Goal: Find specific page/section: Find specific page/section

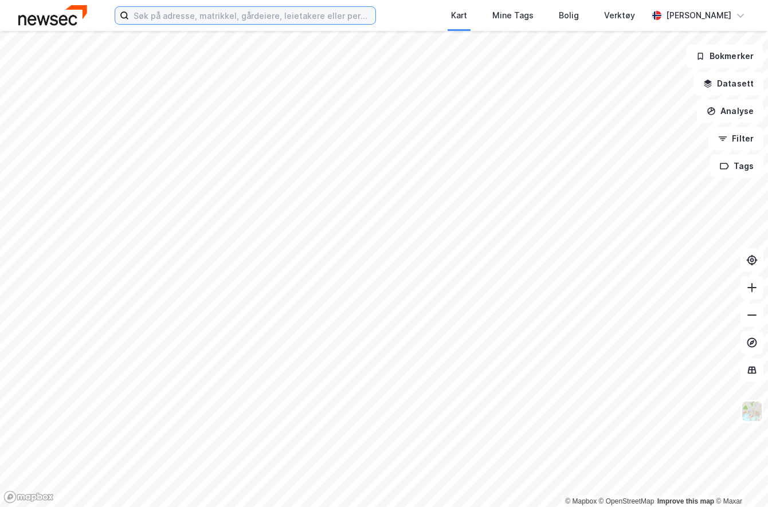
click at [146, 10] on input at bounding box center [252, 15] width 246 height 17
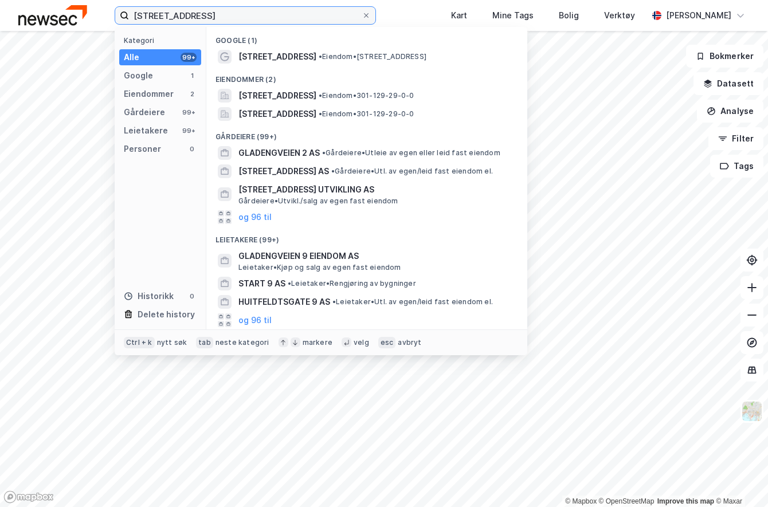
type input "[STREET_ADDRESS]"
